Goal: Find specific page/section: Find specific page/section

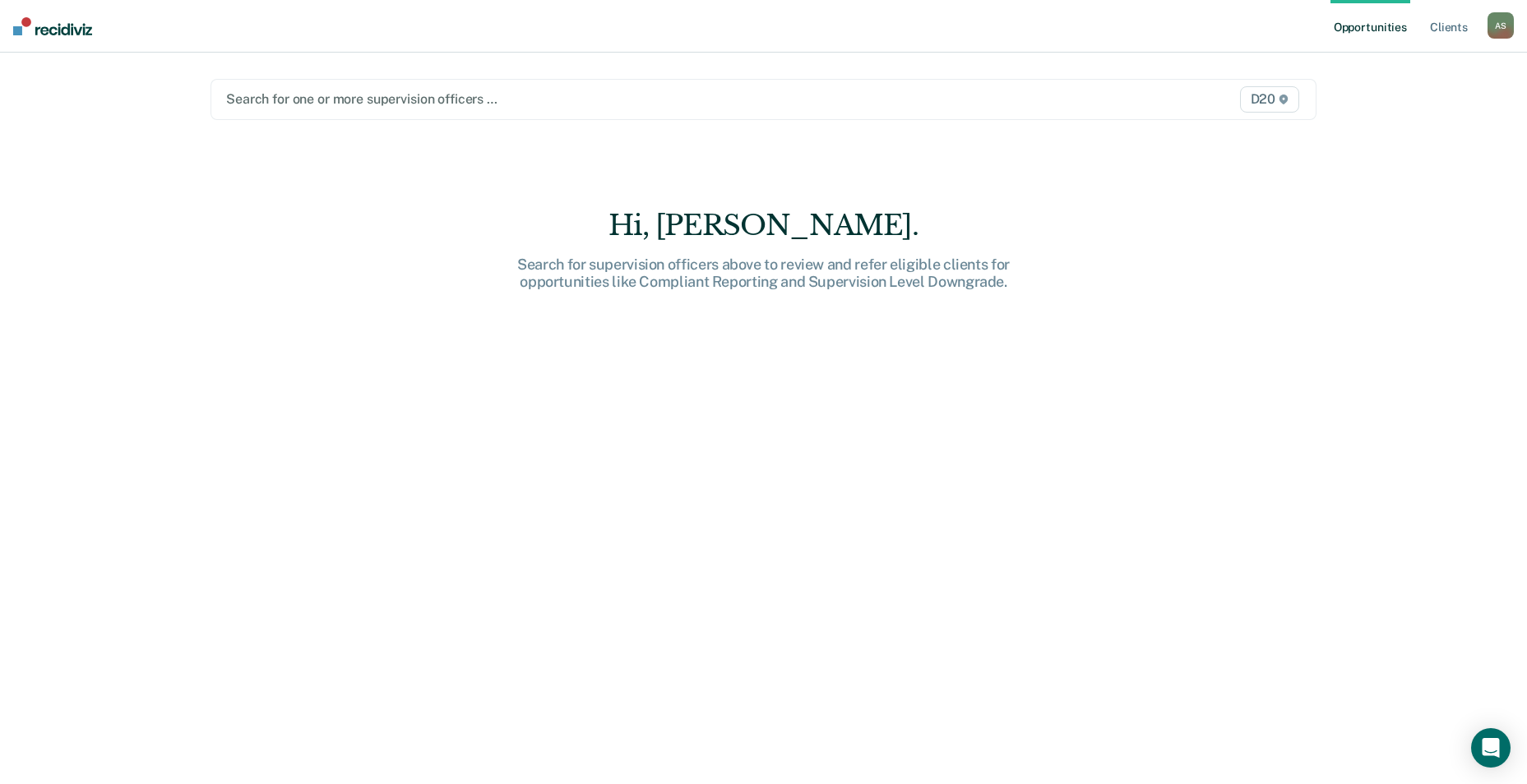
click at [300, 111] on div "Search for one or more supervision officers … D20" at bounding box center [763, 99] width 1106 height 41
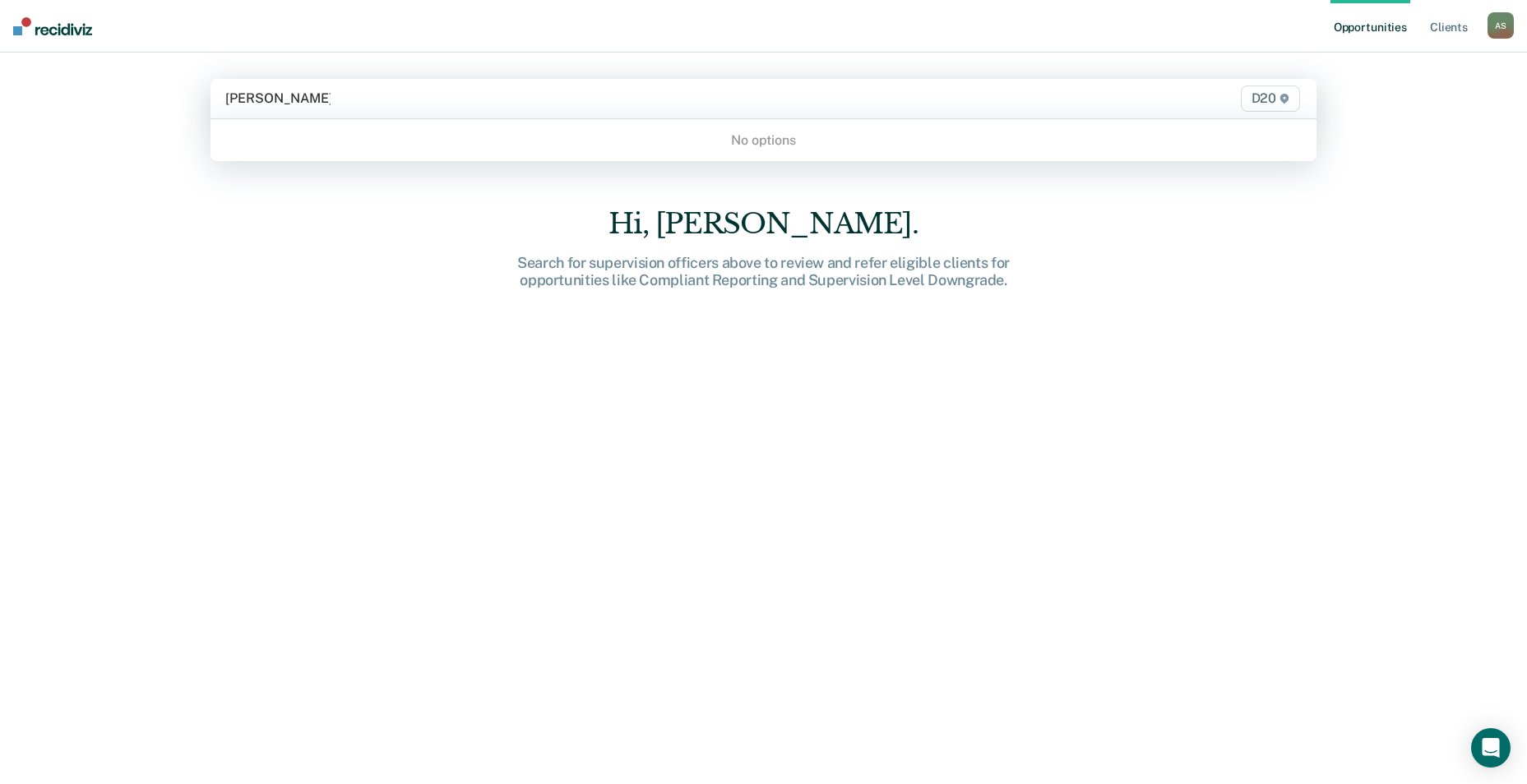
type input "[PERSON_NAME]"
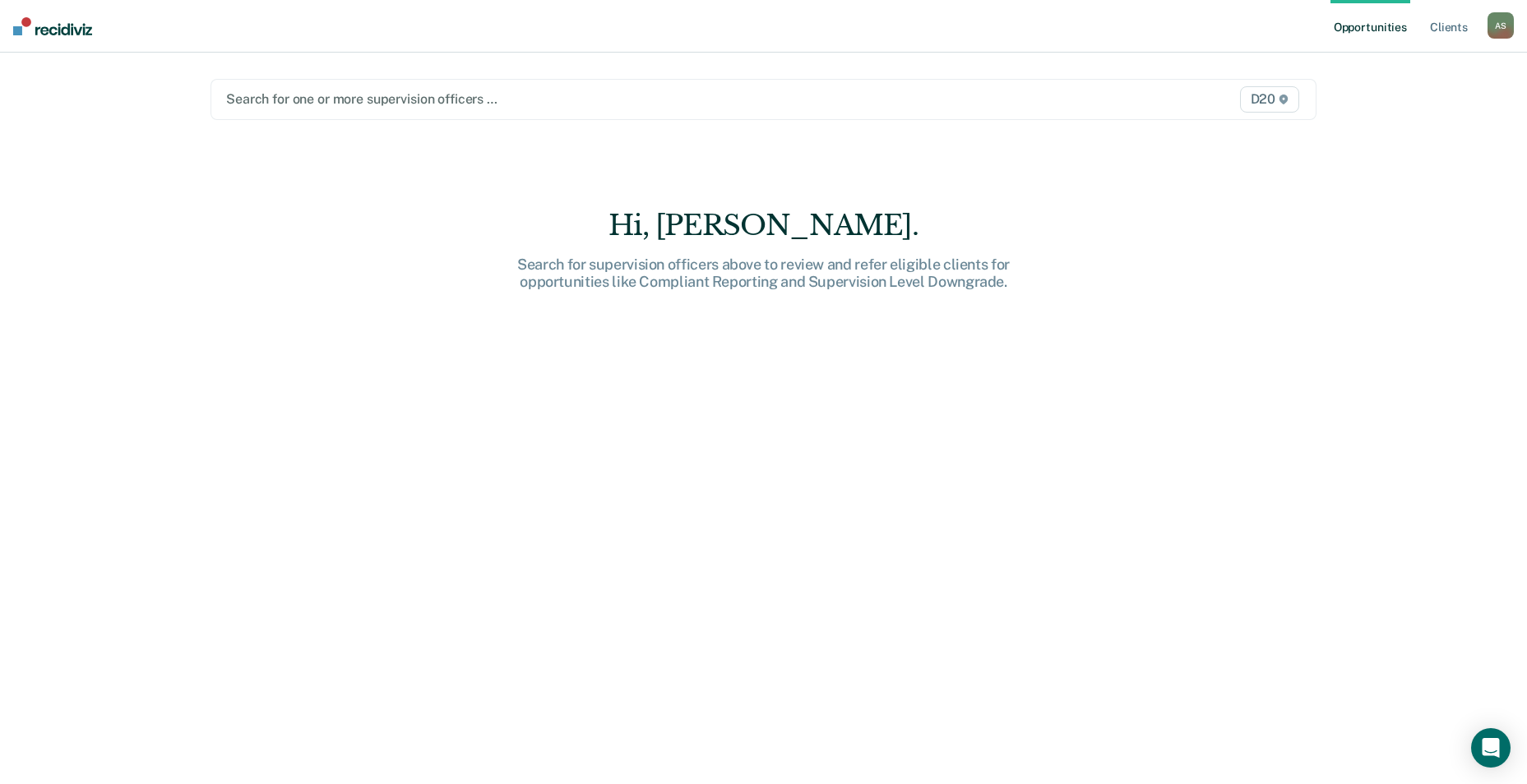
click at [1269, 108] on span "D20" at bounding box center [1270, 99] width 60 height 26
click at [1383, 171] on div "Opportunities Client s [PERSON_NAME] A S Profile How it works Log Out Search fo…" at bounding box center [763, 392] width 1527 height 784
click at [1468, 27] on link "Client s" at bounding box center [1448, 26] width 44 height 53
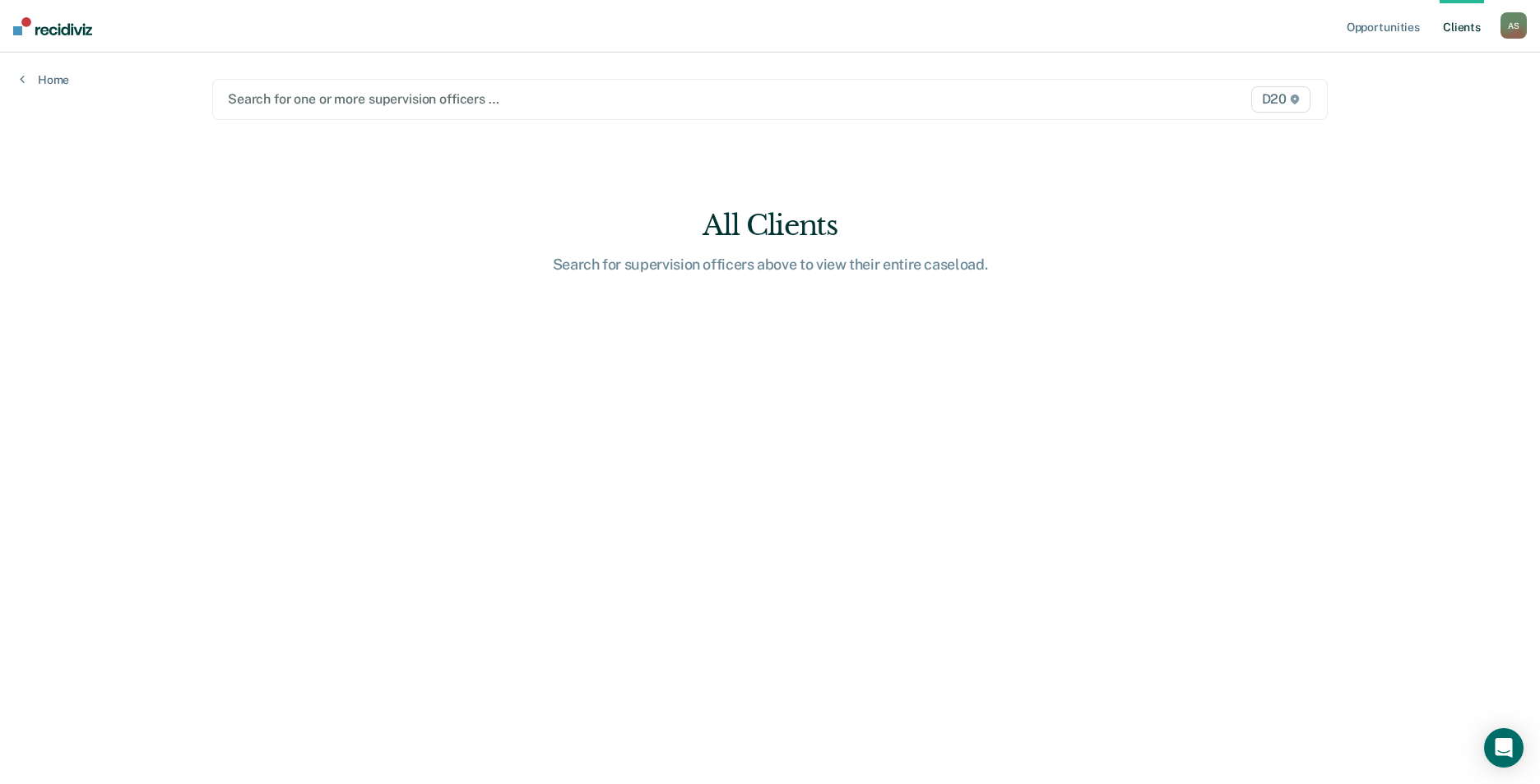
click at [1510, 32] on div "A S" at bounding box center [1513, 25] width 26 height 26
click at [1395, 26] on link "Opportunities" at bounding box center [1382, 26] width 80 height 53
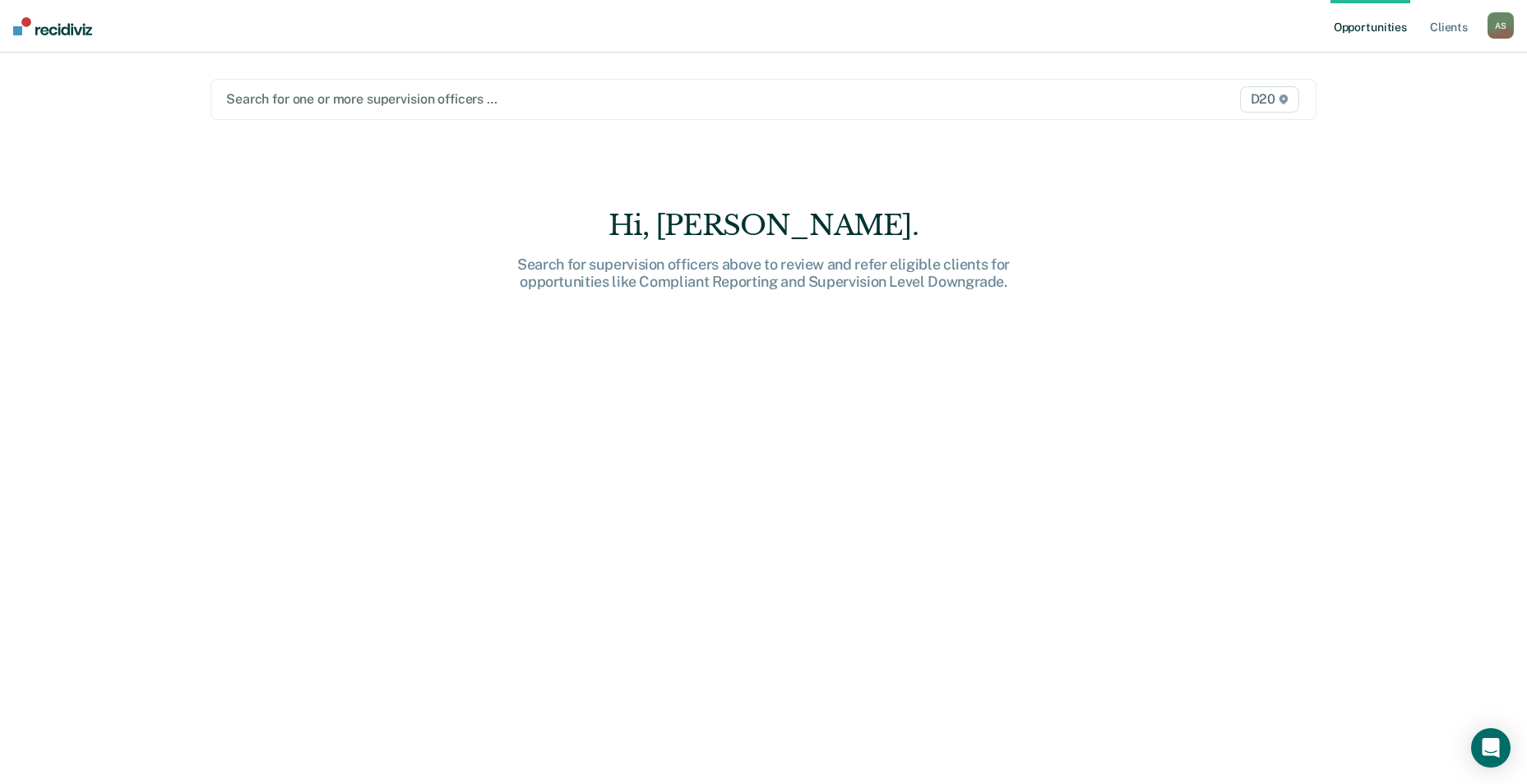
click at [391, 75] on main "Search for one or more supervision officers … D20 Hi, [PERSON_NAME]. Search for…" at bounding box center [763, 399] width 1145 height 693
click at [44, 26] on img at bounding box center [53, 27] width 79 height 18
click at [336, 95] on div at bounding box center [602, 99] width 751 height 19
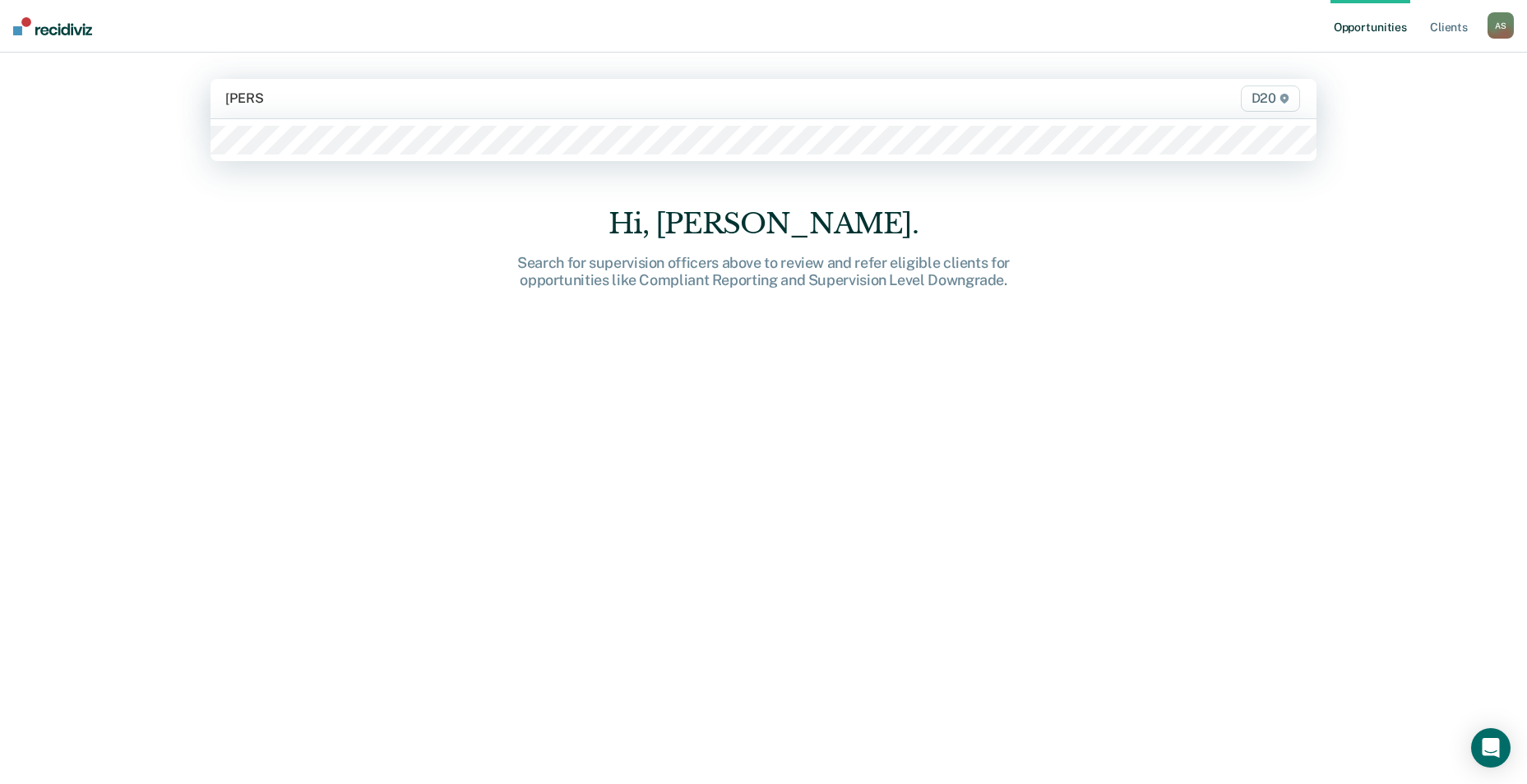
type input "[PERSON_NAME]"
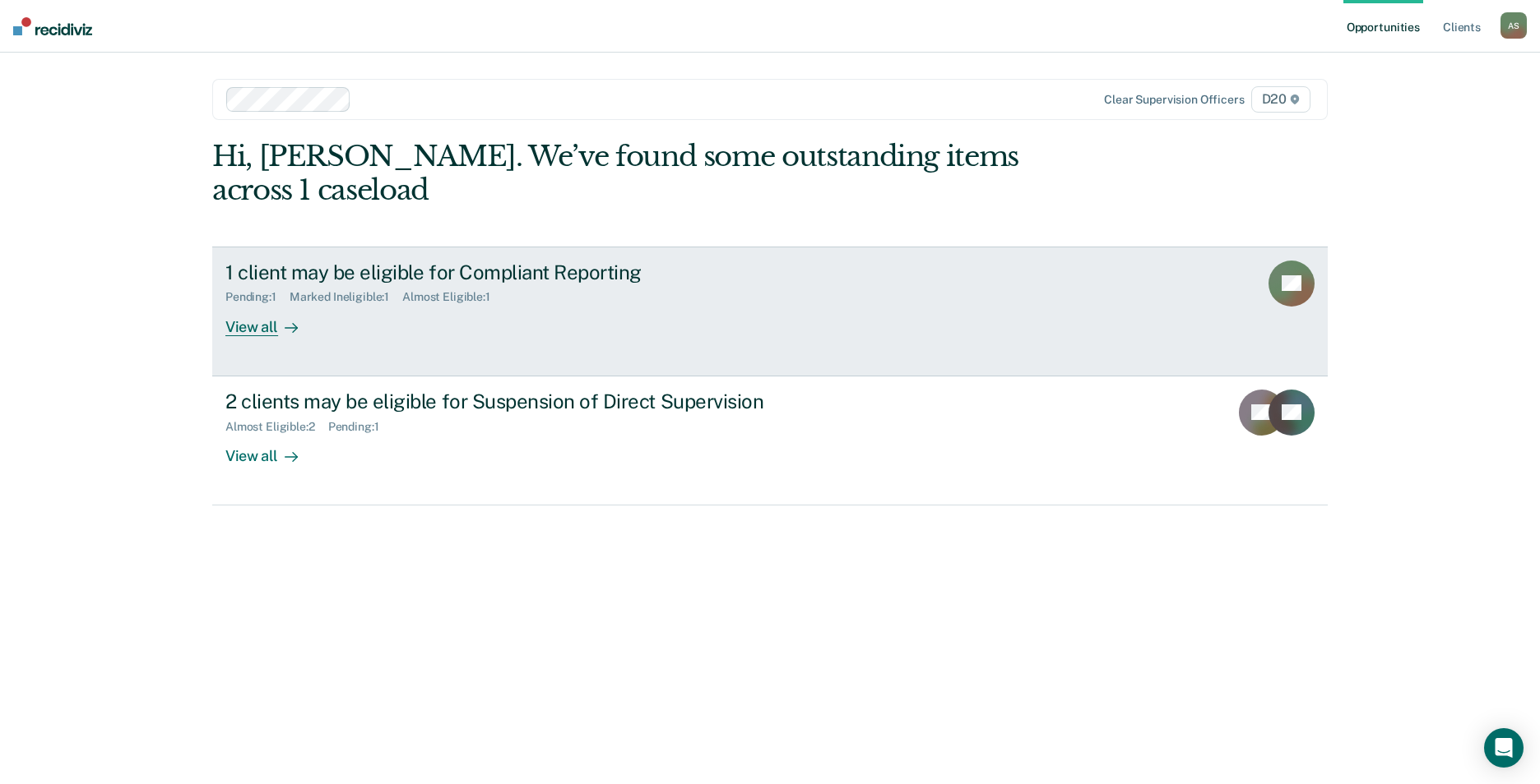
click at [234, 304] on div "View all" at bounding box center [272, 320] width 92 height 32
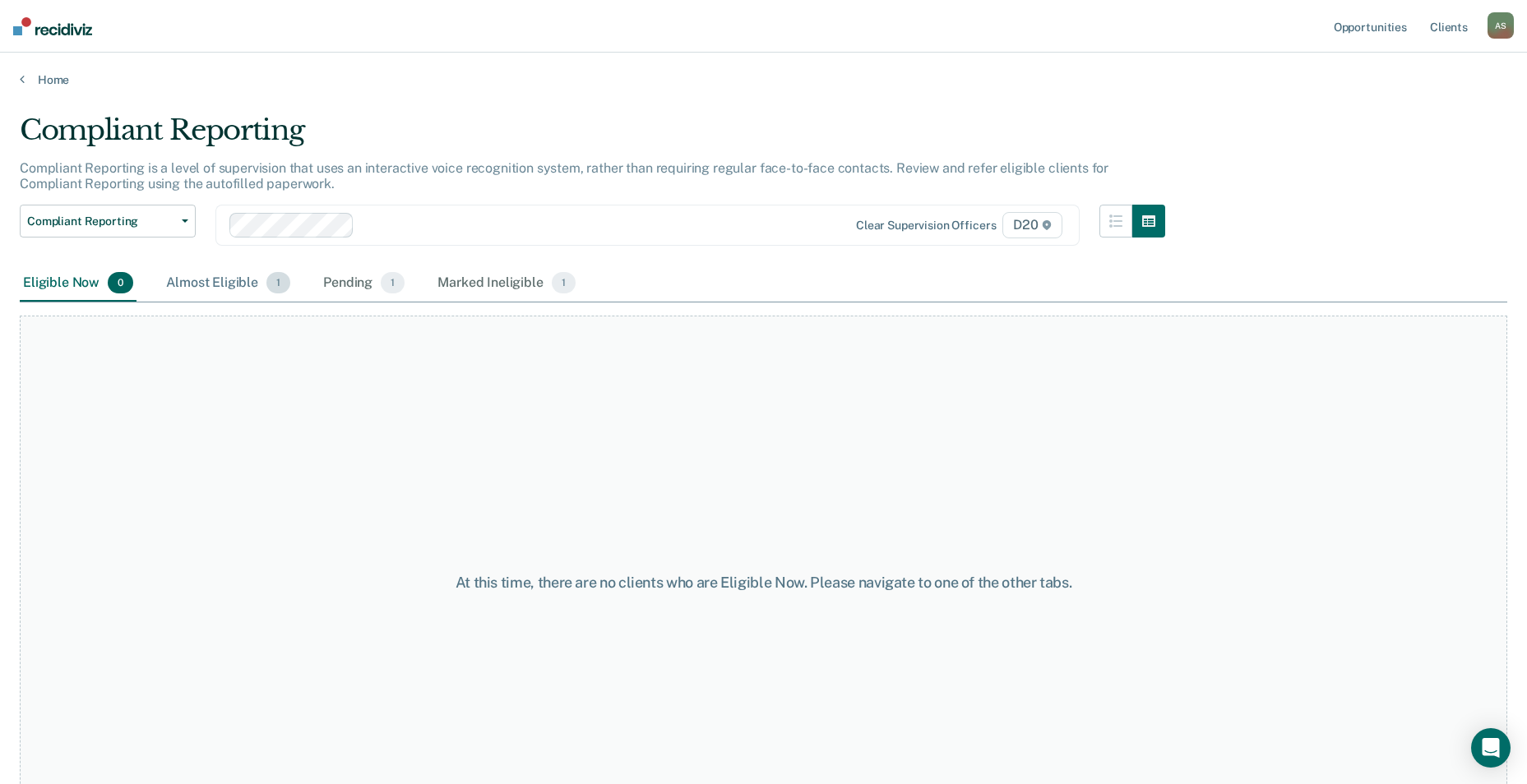
click at [236, 281] on div "Almost Eligible 1" at bounding box center [228, 283] width 131 height 36
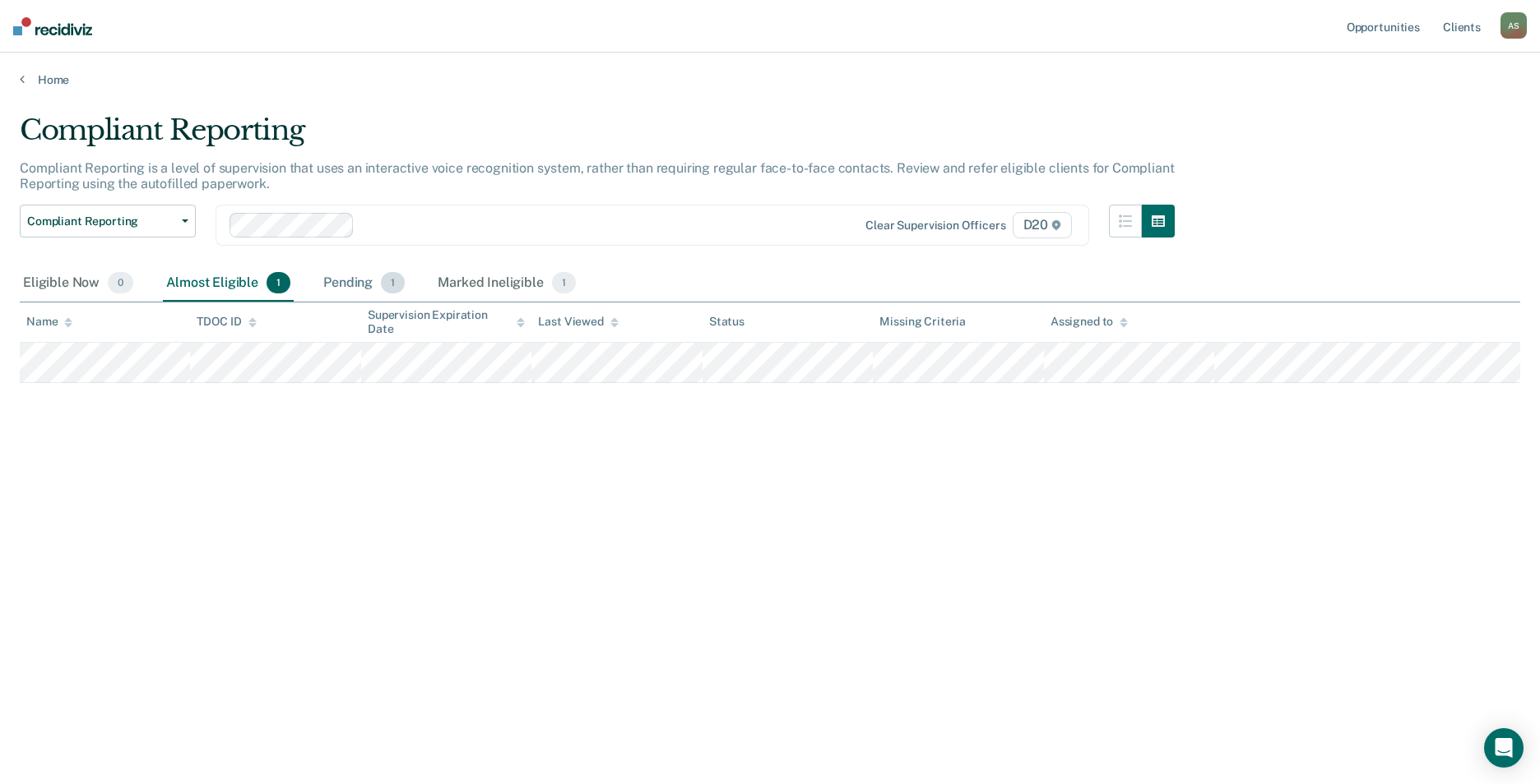
click at [356, 286] on div "Pending 1" at bounding box center [363, 283] width 88 height 36
click at [522, 289] on div "Marked Ineligible 1" at bounding box center [507, 283] width 145 height 36
click at [364, 284] on div "Pending 1" at bounding box center [363, 283] width 88 height 36
click at [195, 283] on div "Almost Eligible 1" at bounding box center [228, 283] width 131 height 36
click at [66, 275] on div "Eligible Now 0" at bounding box center [78, 283] width 117 height 36
